Goal: Find specific page/section: Find specific page/section

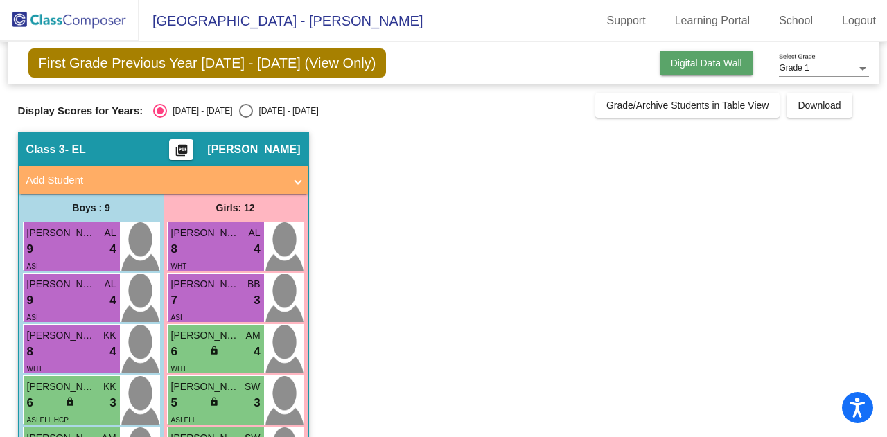
click at [715, 59] on span "Digital Data Wall" at bounding box center [706, 63] width 71 height 11
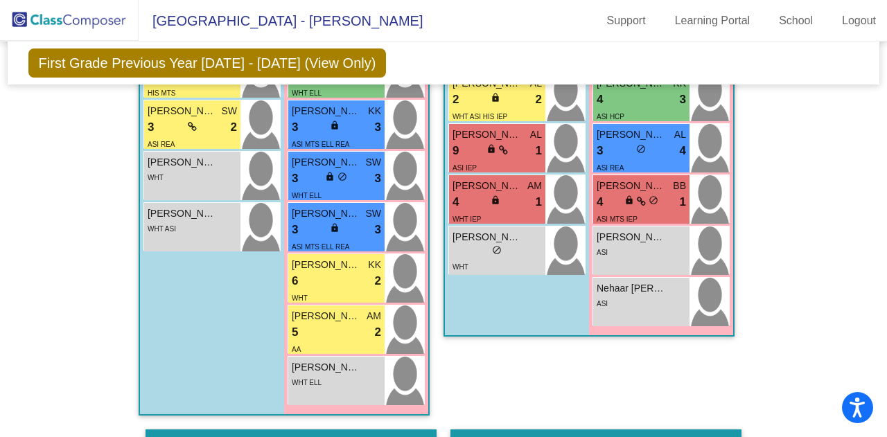
scroll to position [1454, 0]
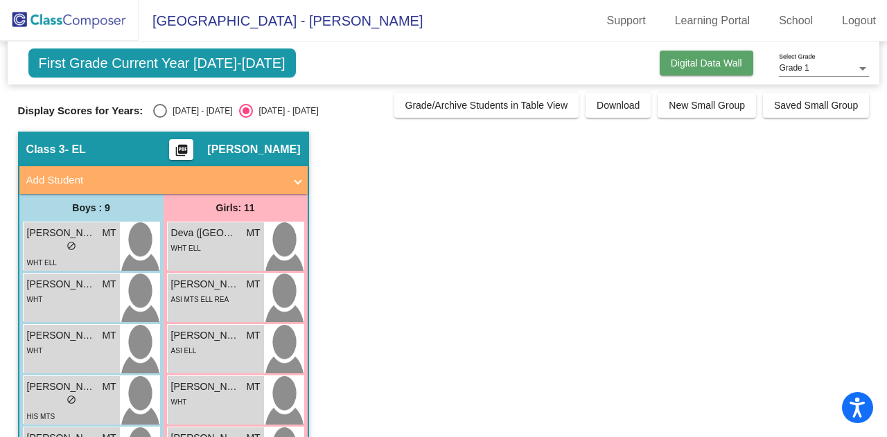
click at [696, 55] on button "Digital Data Wall" at bounding box center [707, 63] width 94 height 25
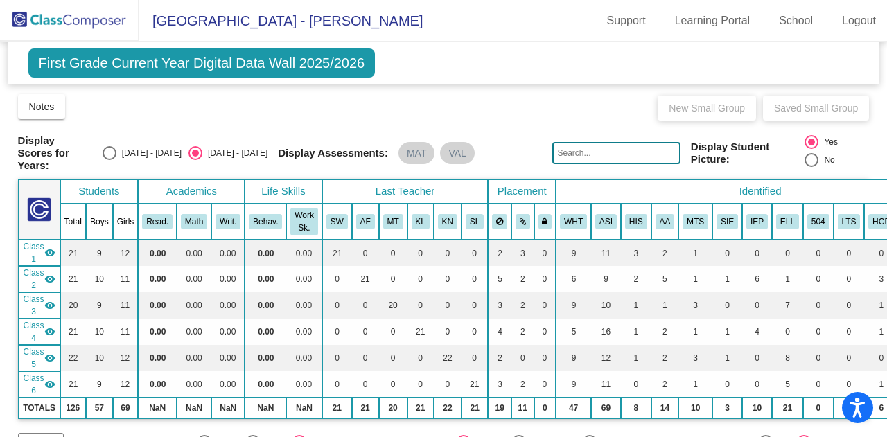
click at [147, 151] on div "[DATE] - [DATE]" at bounding box center [148, 153] width 65 height 12
click at [110, 160] on input "[DATE] - [DATE]" at bounding box center [109, 160] width 1 height 1
radio input "true"
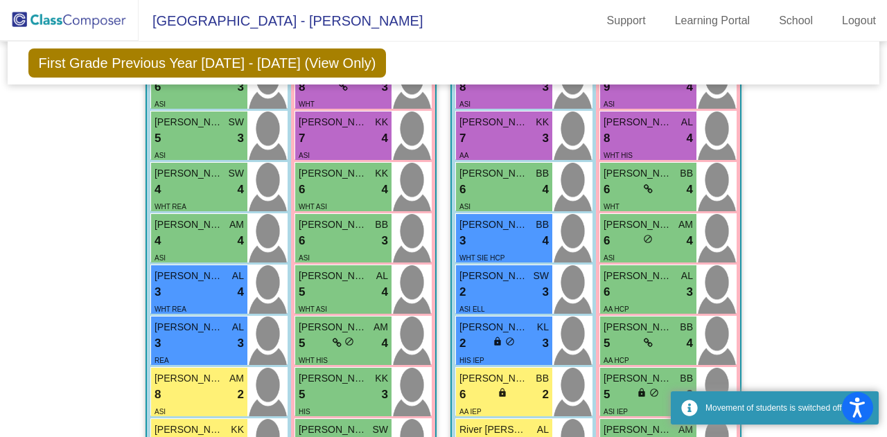
scroll to position [492, 0]
